Goal: Task Accomplishment & Management: Manage account settings

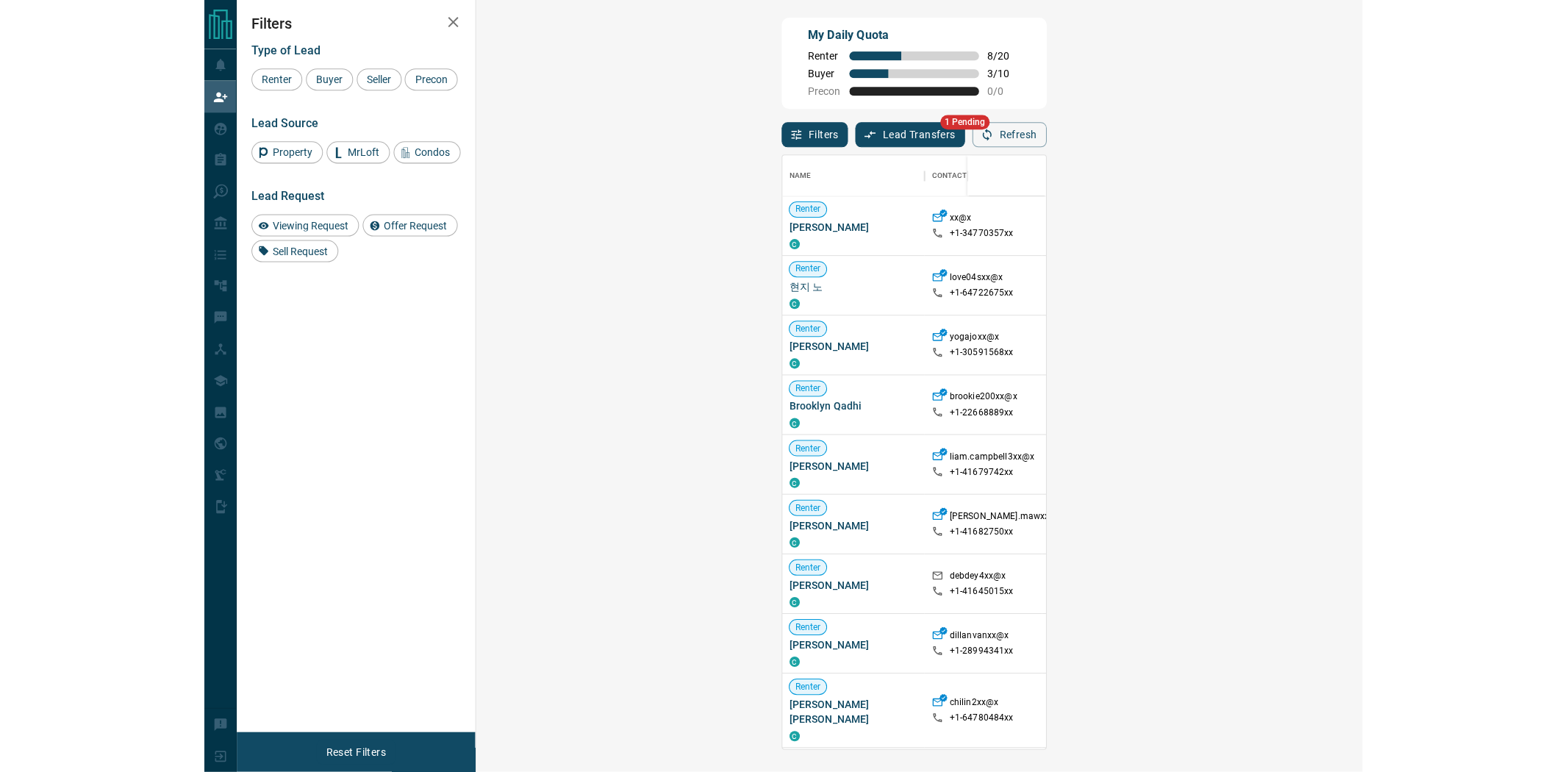
scroll to position [581, 841]
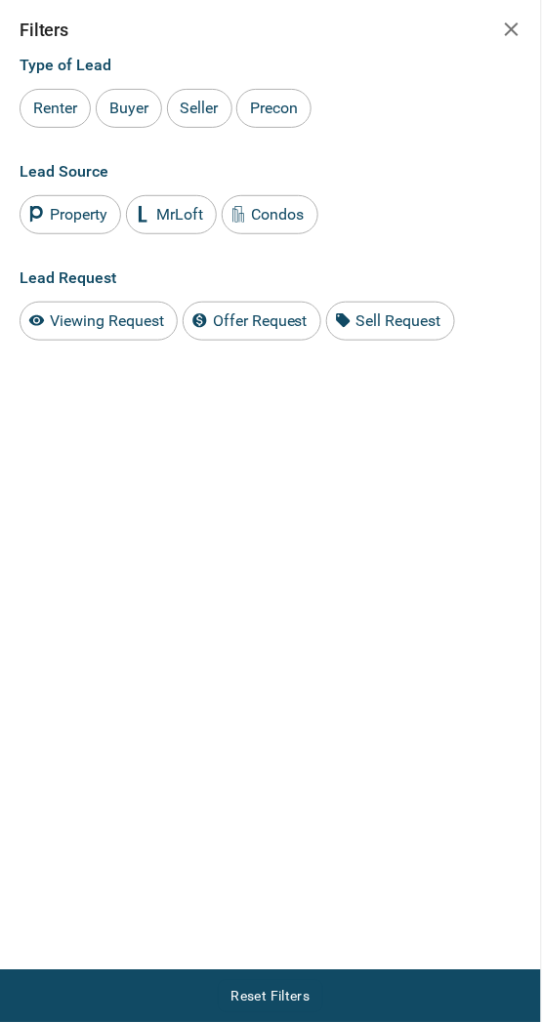
click at [518, 27] on icon "button" at bounding box center [511, 29] width 23 height 23
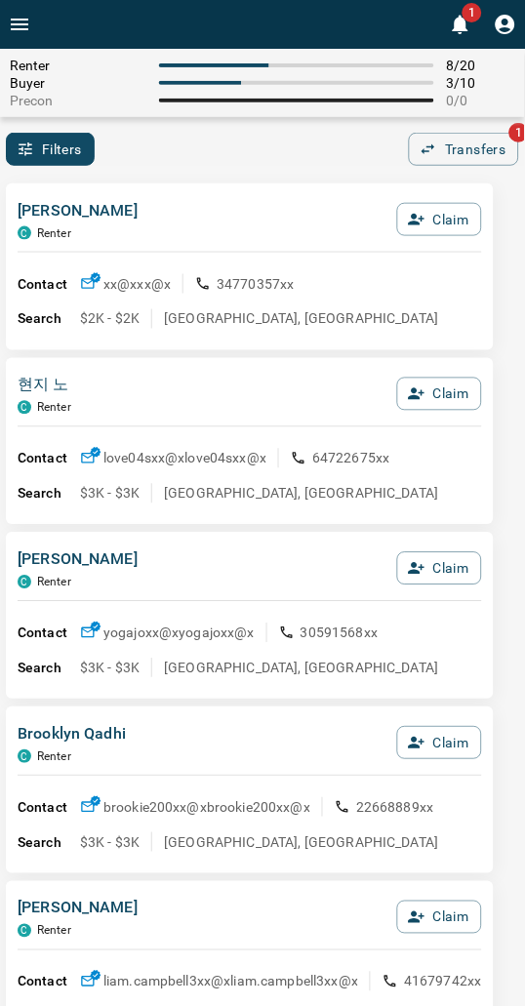
click at [245, 112] on div "Renter 8 / 20 Buyer 3 / 10 Precon 0 / 0" at bounding box center [262, 83] width 525 height 68
click at [245, 113] on div "Renter 8 / 20 Buyer 3 / 10 Precon 0 / 0" at bounding box center [262, 83] width 525 height 68
click at [366, 144] on div "Filters 0 Transfers 1" at bounding box center [262, 149] width 525 height 33
drag, startPoint x: 172, startPoint y: 188, endPoint x: 158, endPoint y: 188, distance: 13.7
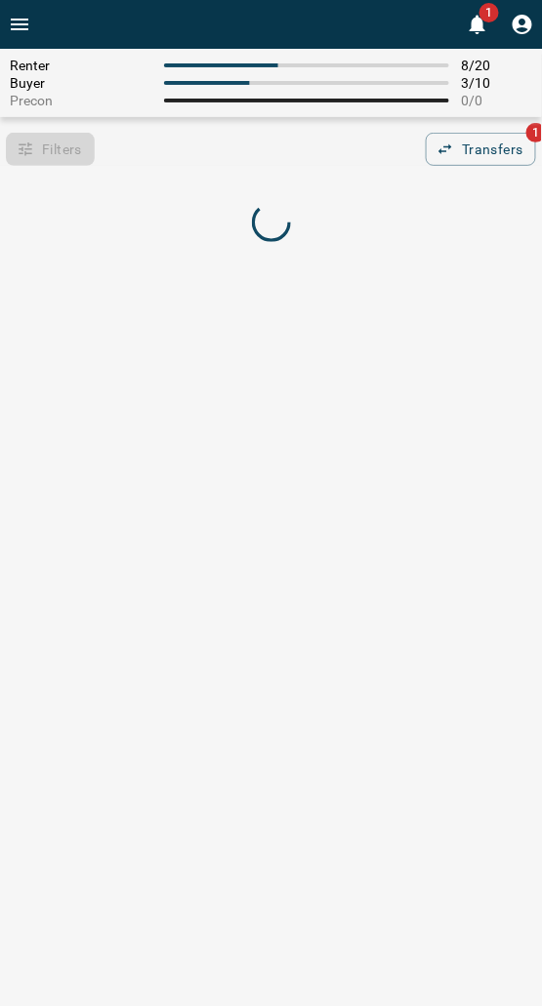
click at [268, 156] on div "Filters 0 Transfers 1" at bounding box center [271, 149] width 542 height 33
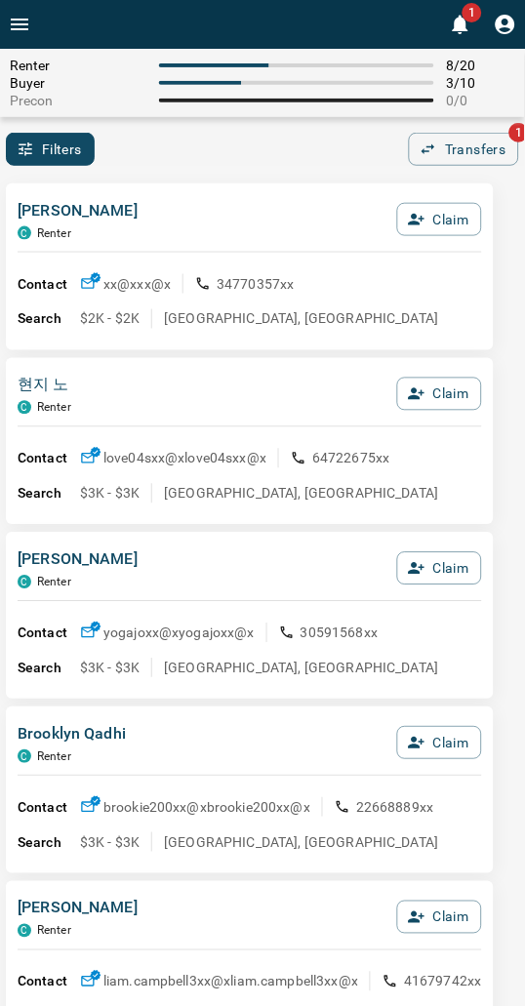
click at [268, 156] on div "Filters 0 Transfers 1" at bounding box center [262, 149] width 525 height 33
click at [170, 156] on div "Filters 0 Transfers 1" at bounding box center [262, 149] width 525 height 33
click at [203, 152] on div "Filters 0 Transfers 1" at bounding box center [262, 149] width 525 height 33
click at [251, 163] on div "Filters 0 Transfers 1" at bounding box center [262, 149] width 525 height 33
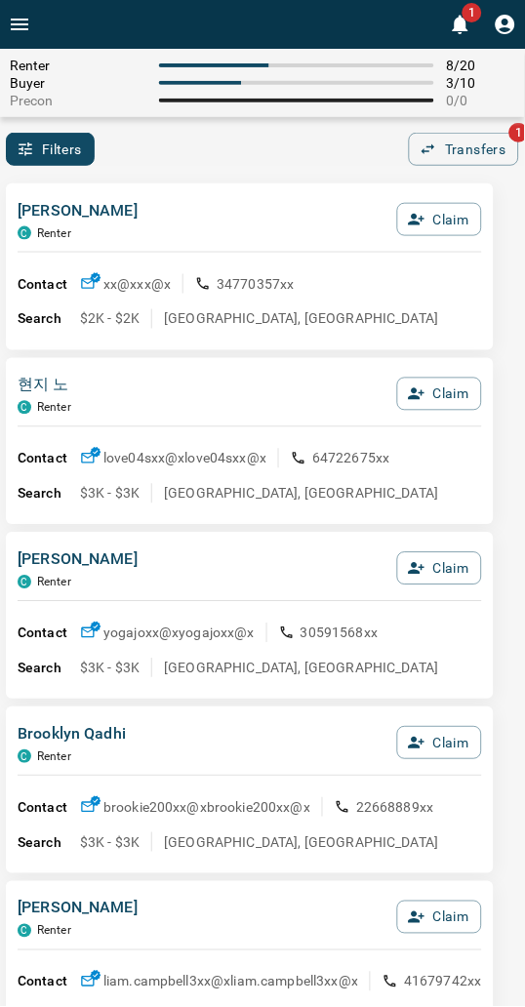
click at [203, 162] on div "Filters 0 Transfers 1" at bounding box center [262, 149] width 525 height 33
click at [265, 151] on div "Filters 0 Transfers 1" at bounding box center [262, 149] width 525 height 33
click at [215, 186] on div "[PERSON_NAME] C Renter Claim Contact xx@x xx@x 34770357xx Search $2K - $2[GEOGR…" at bounding box center [250, 266] width 488 height 167
click at [254, 265] on div "Contact xx@x xx@x 34770357xx Search $2K - $2K [GEOGRAPHIC_DATA], [GEOGRAPHIC_DA…" at bounding box center [250, 294] width 465 height 82
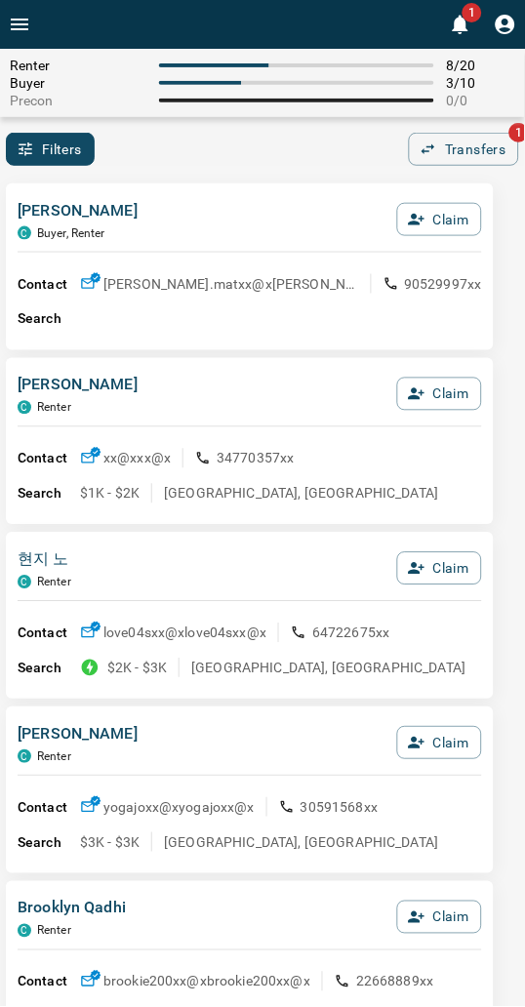
click at [153, 183] on div "[PERSON_NAME], Renter Claim Contact [PERSON_NAME].matxx@x [PERSON_NAME].matxx@x…" at bounding box center [250, 266] width 488 height 167
click at [141, 139] on div "Filters 0 Transfers 1" at bounding box center [262, 149] width 525 height 33
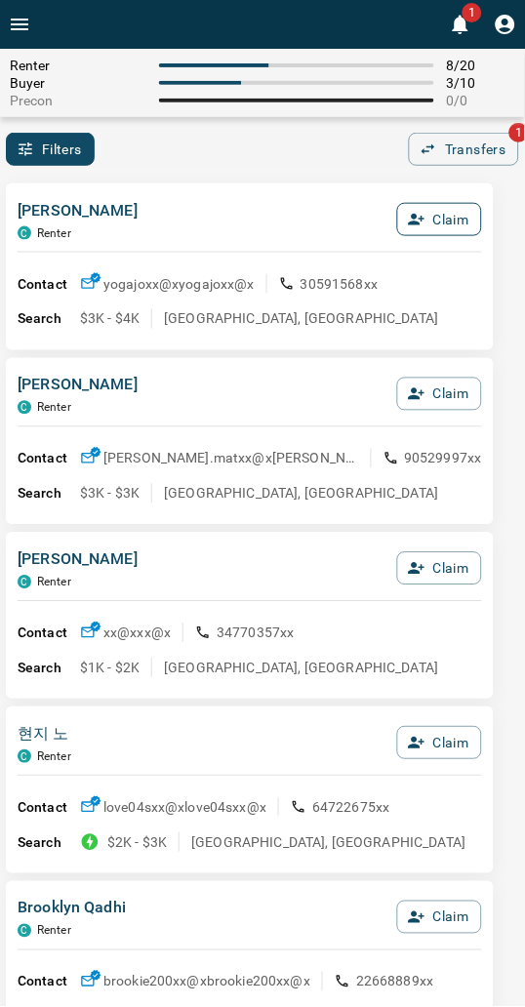
click at [437, 226] on button "Claim" at bounding box center [439, 219] width 85 height 33
click at [437, 226] on button "Confirm Claim" at bounding box center [413, 219] width 140 height 33
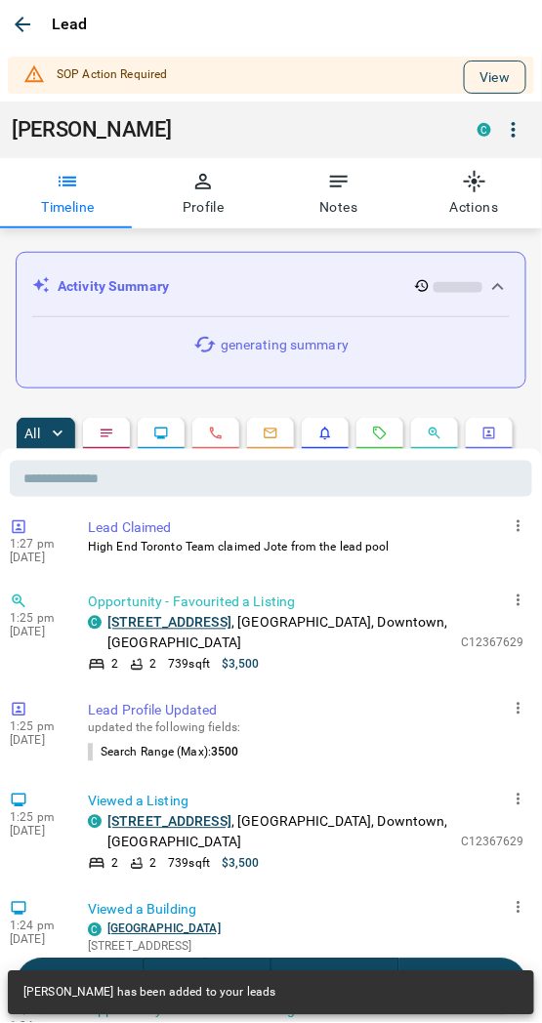
click at [480, 72] on button "View" at bounding box center [495, 77] width 62 height 33
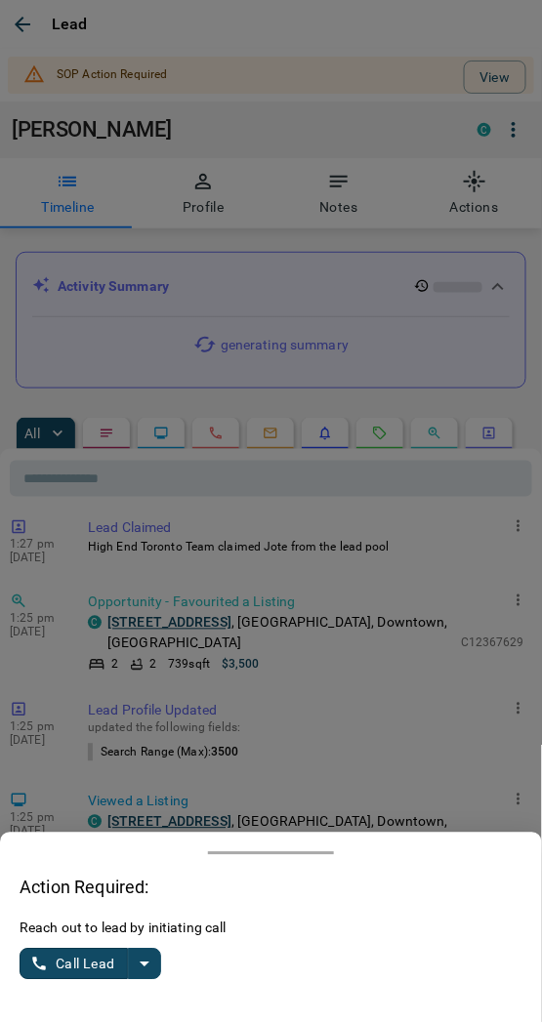
click at [141, 953] on icon "split button" at bounding box center [144, 964] width 23 height 23
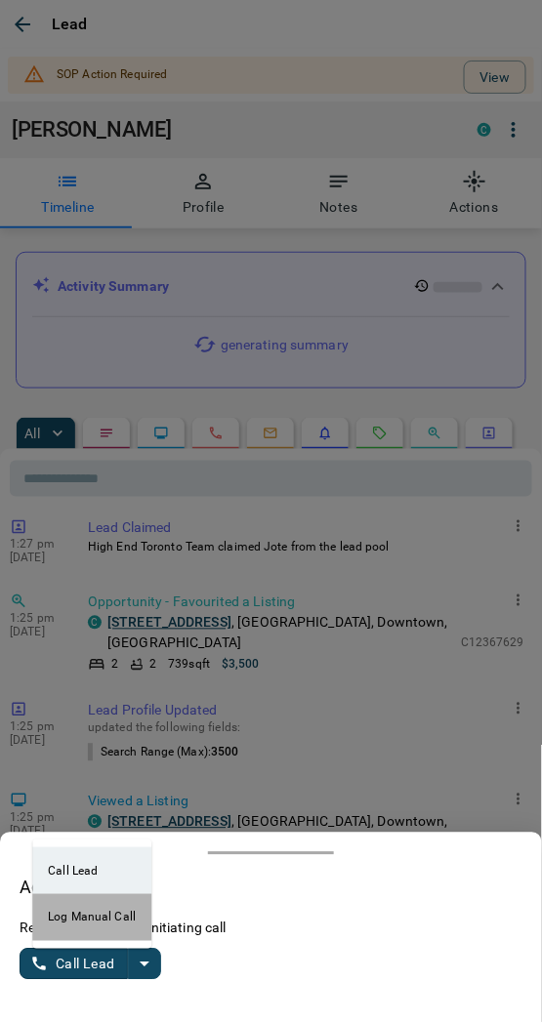
click at [92, 915] on li "Log Manual Call" at bounding box center [91, 917] width 119 height 47
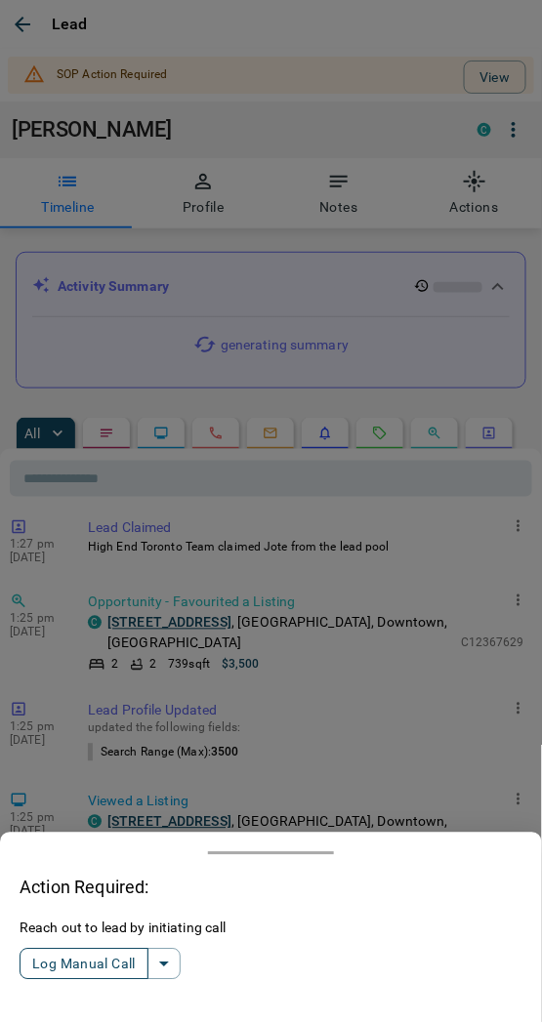
click at [63, 959] on button "Log Manual Call" at bounding box center [84, 964] width 129 height 31
click at [33, 962] on button "Yes" at bounding box center [39, 965] width 39 height 30
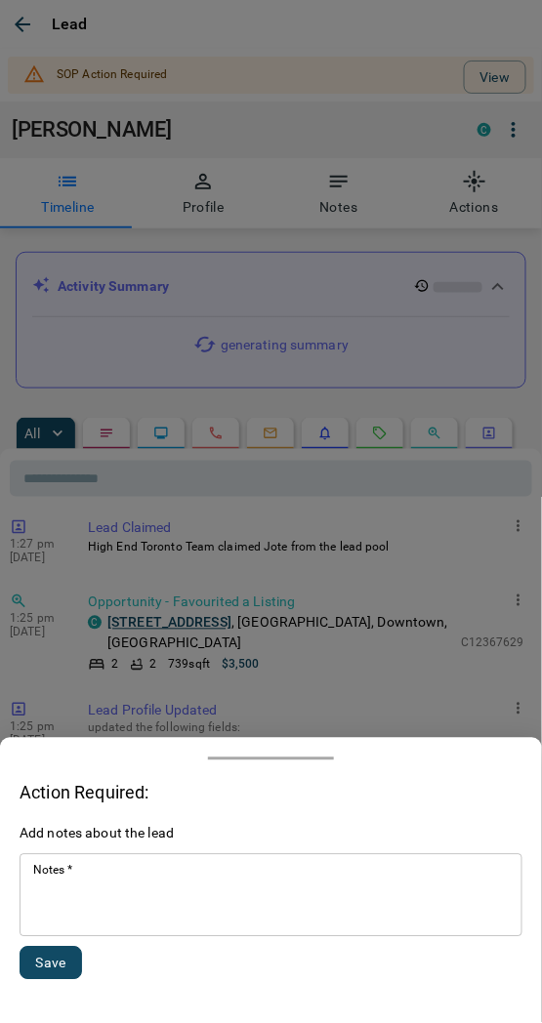
click at [109, 901] on textarea "Notes   *" at bounding box center [270, 896] width 475 height 66
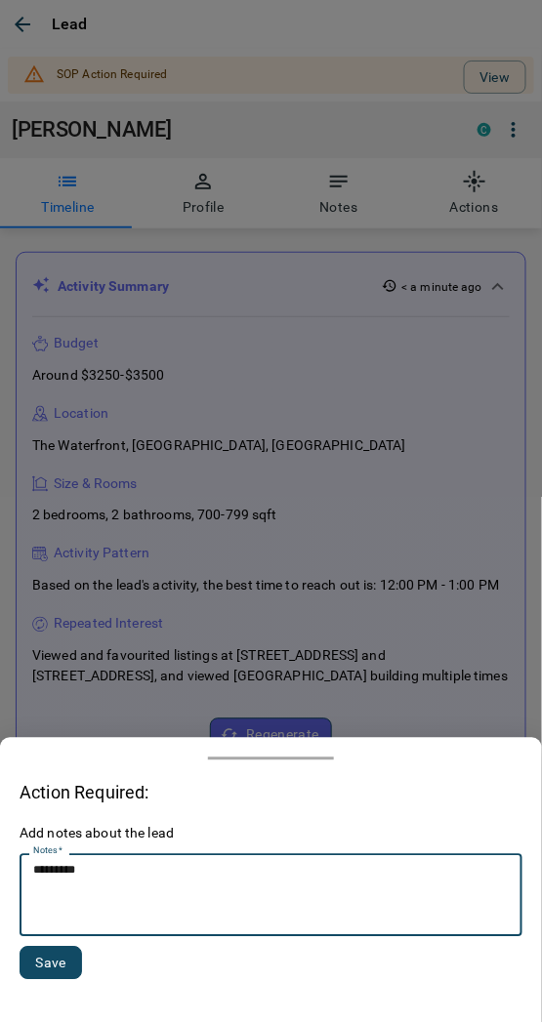
type textarea "*********"
click at [53, 961] on button "Save" at bounding box center [51, 963] width 62 height 33
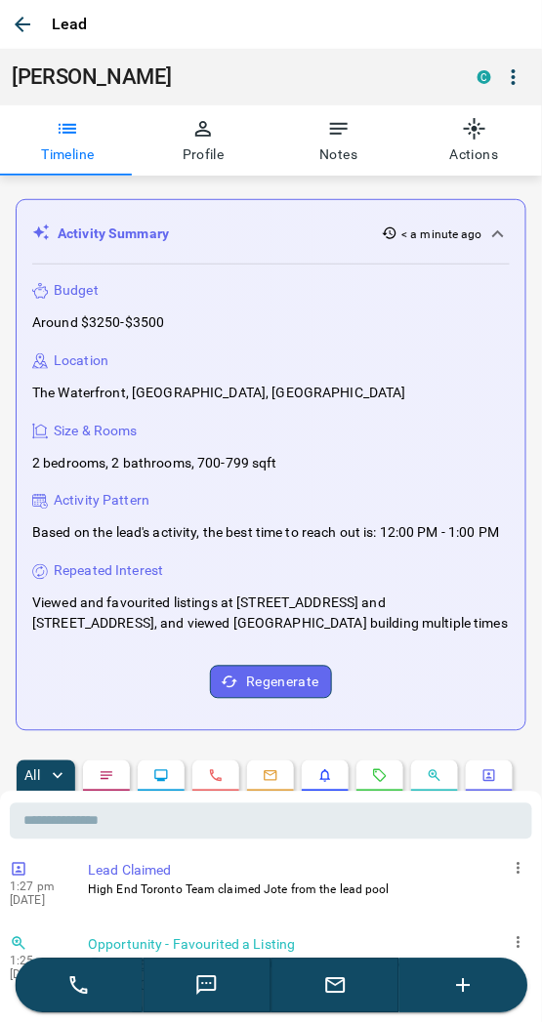
click at [161, 65] on h1 "[PERSON_NAME]" at bounding box center [230, 76] width 436 height 25
click at [11, 20] on icon "button" at bounding box center [22, 24] width 23 height 23
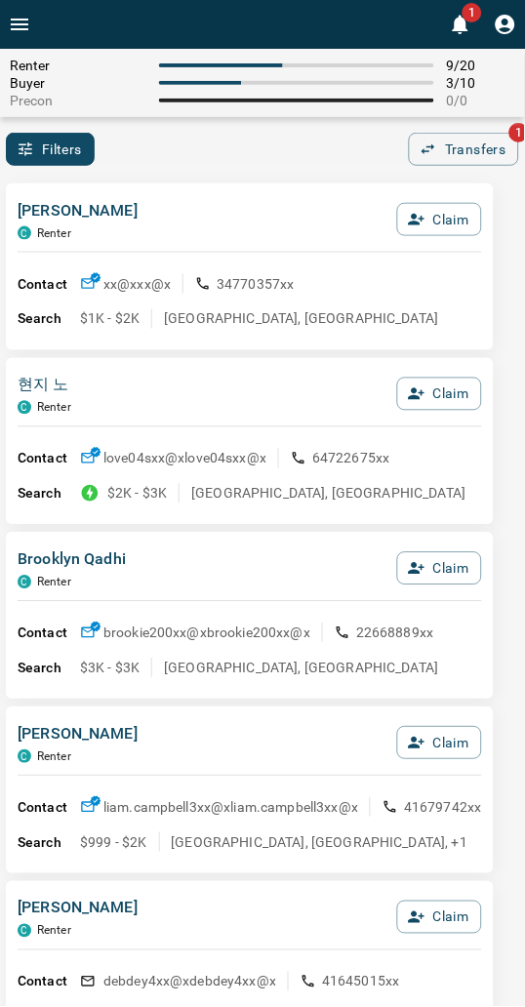
click at [205, 157] on div "Filters 0 Transfers 1" at bounding box center [262, 149] width 525 height 33
drag, startPoint x: 205, startPoint y: 157, endPoint x: 7, endPoint y: 143, distance: 198.6
click at [200, 158] on div "Filters 0 Transfers 1" at bounding box center [262, 149] width 525 height 33
click at [344, 146] on div "Filters 0 Transfers 1" at bounding box center [262, 149] width 525 height 33
click at [319, 149] on div "Filters 0 Transfers 1" at bounding box center [262, 149] width 525 height 33
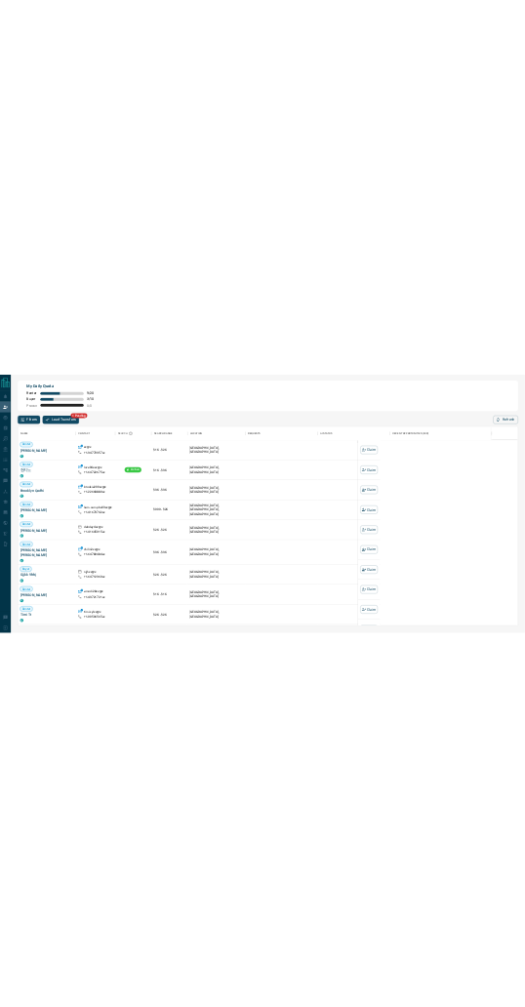
scroll to position [771, 1419]
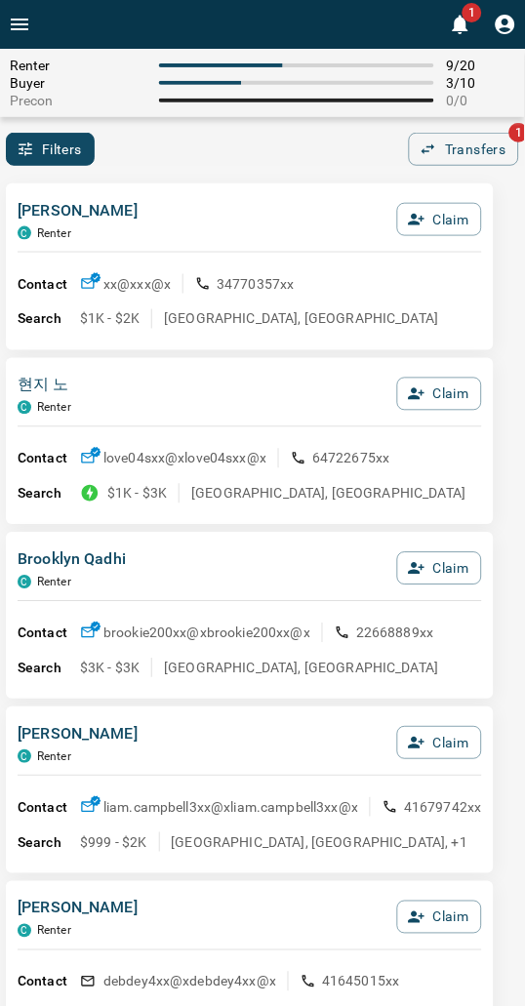
click at [200, 147] on div "Filters 0 Transfers 1" at bounding box center [262, 149] width 525 height 33
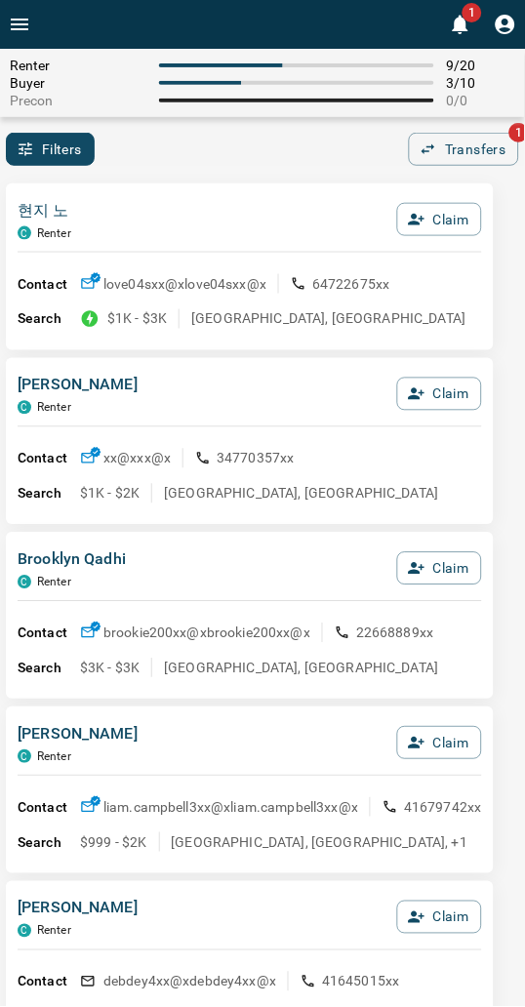
click at [199, 161] on div "Filters 0 Transfers 1" at bounding box center [262, 149] width 525 height 33
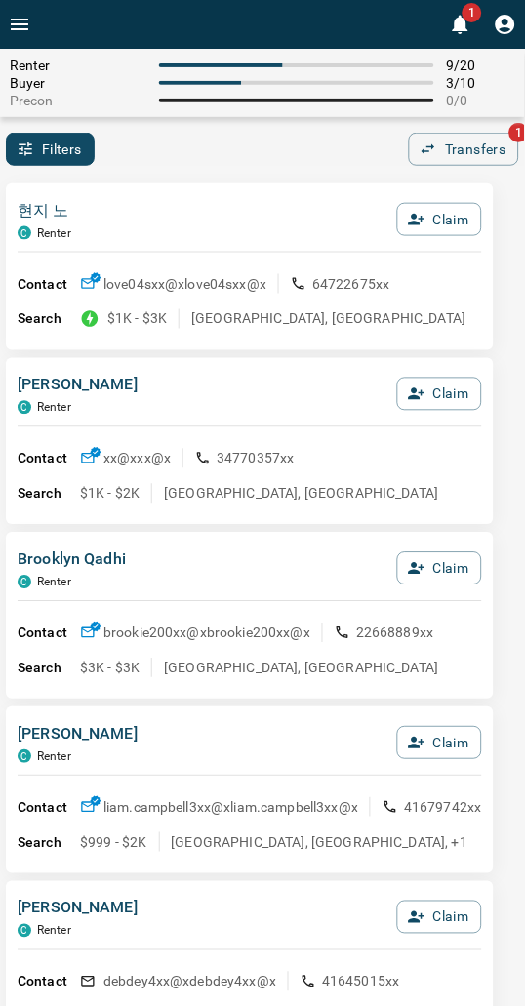
click at [277, 140] on div "Filters 0 Transfers 1" at bounding box center [262, 149] width 525 height 33
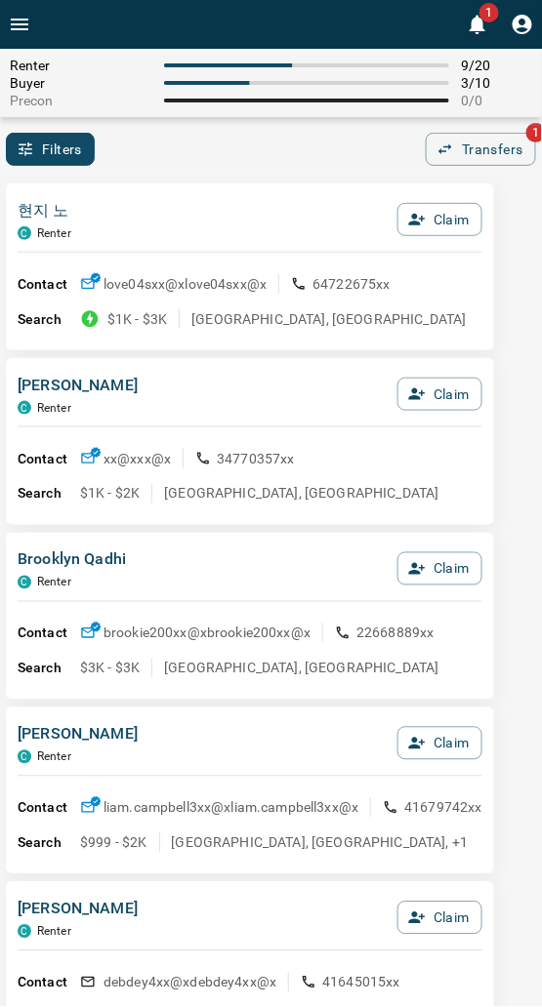
click at [234, 149] on div "Filters 0 Transfers 1" at bounding box center [271, 149] width 542 height 33
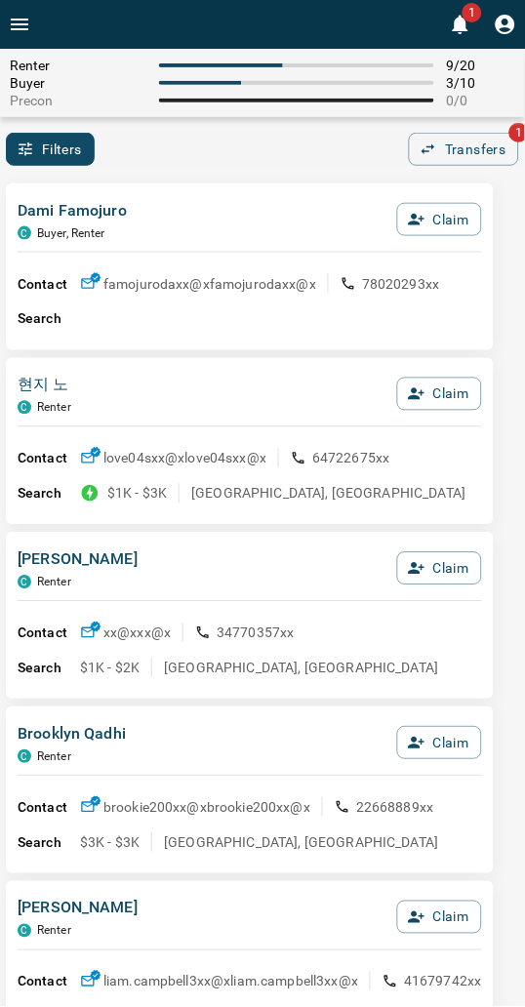
click at [514, 803] on html "1 Renter 9 / 20 Buyer 3 / 10 Precon 0 / 0 Filters 0 Transfers 1 Dami Famojuro C…" at bounding box center [262, 503] width 525 height 1007
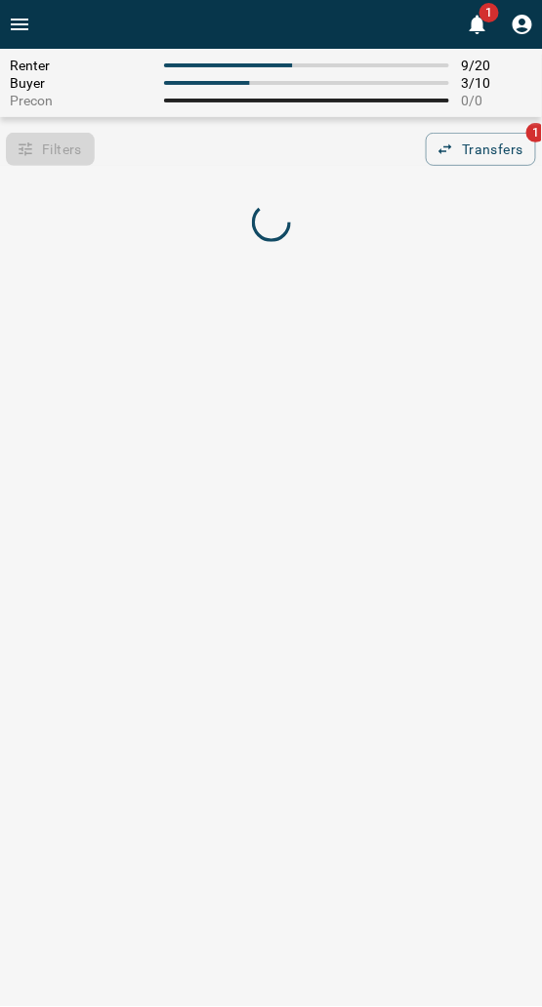
click at [150, 154] on div "Filters 0 Transfers 1" at bounding box center [271, 149] width 542 height 33
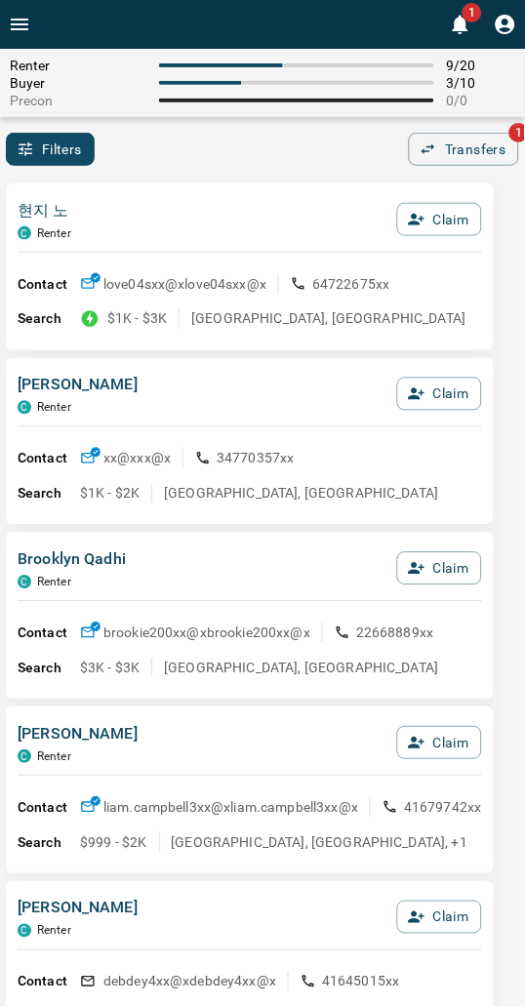
click at [150, 154] on div "Filters 0 Transfers 1" at bounding box center [262, 149] width 525 height 33
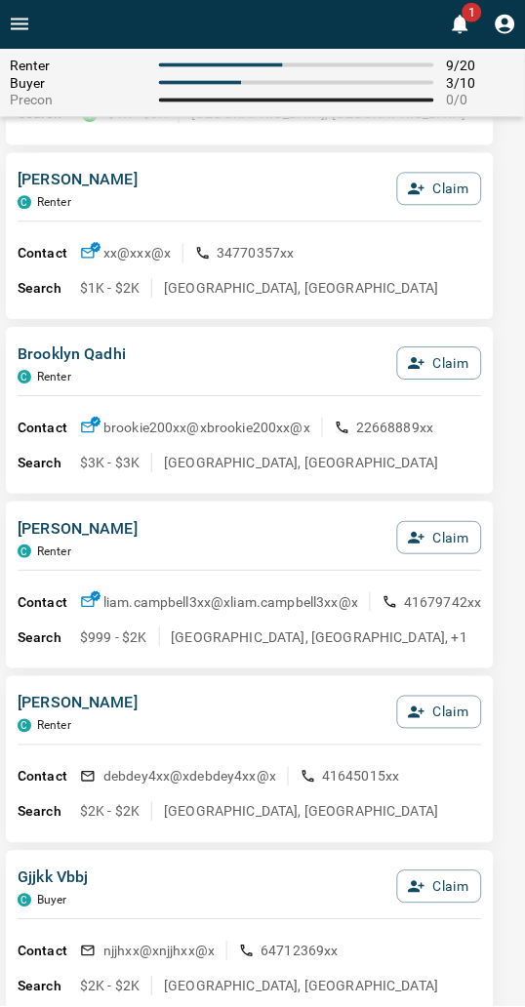
scroll to position [0, 0]
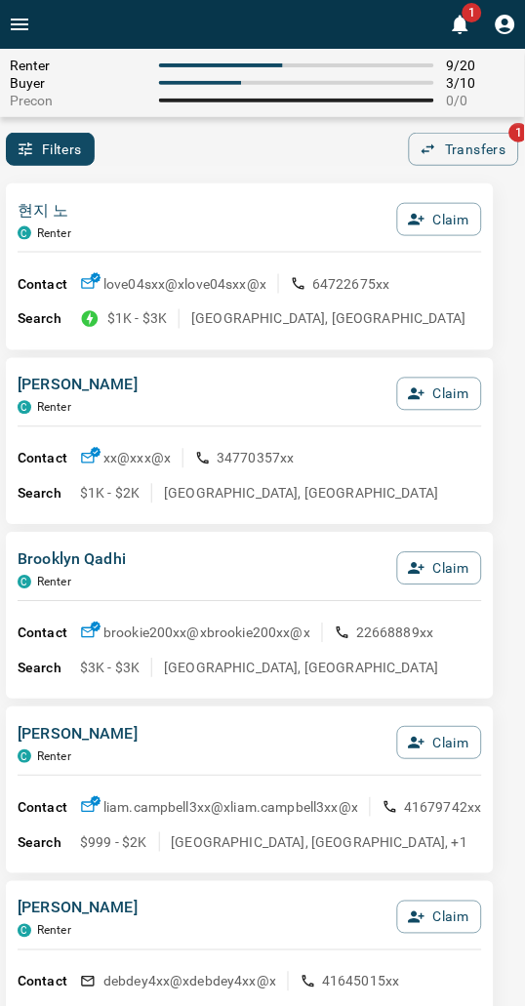
click at [188, 196] on div "현지 노 C Renter Claim Contact love04sxx@x love04sxx@x 64722675xx Search $1K - $3K…" at bounding box center [250, 266] width 488 height 167
click at [228, 183] on div "현지 노 C Renter Claim Contact love04sxx@x love04sxx@x 64722675xx Search $1K - $3K…" at bounding box center [250, 266] width 488 height 167
